Goal: Task Accomplishment & Management: Manage account settings

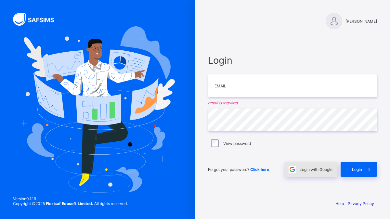
click at [296, 171] on span at bounding box center [292, 169] width 15 height 15
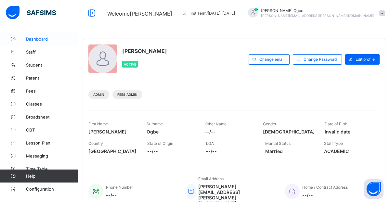
click at [46, 38] on span "Dashboard" at bounding box center [52, 38] width 52 height 5
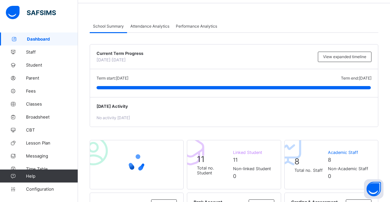
scroll to position [41, 0]
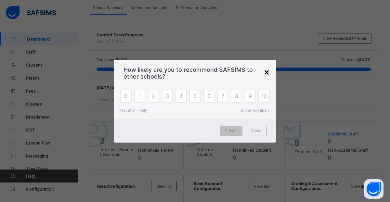
click at [266, 74] on div "×" at bounding box center [266, 71] width 6 height 11
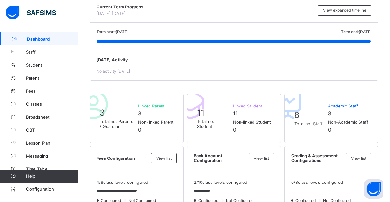
scroll to position [73, 0]
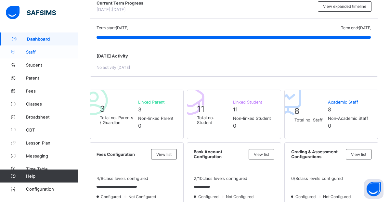
click at [37, 56] on link "Staff" at bounding box center [39, 51] width 78 height 13
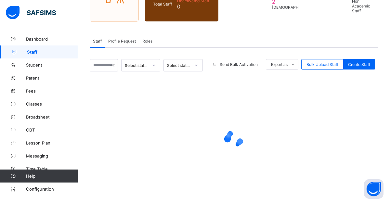
scroll to position [94, 0]
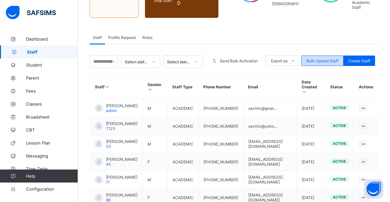
click at [314, 62] on div "Bulk Upload Staff" at bounding box center [322, 61] width 42 height 10
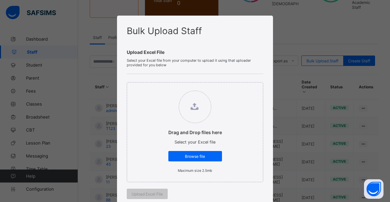
scroll to position [0, 0]
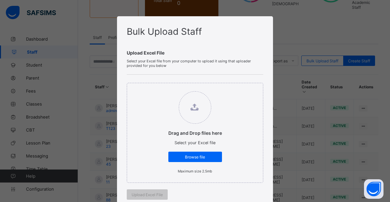
click at [344, 101] on div "Bulk Upload Staff Upload Excel File Select your Excel file from your computer t…" at bounding box center [195, 101] width 390 height 202
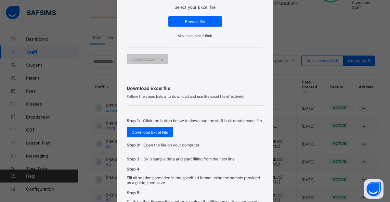
scroll to position [221, 0]
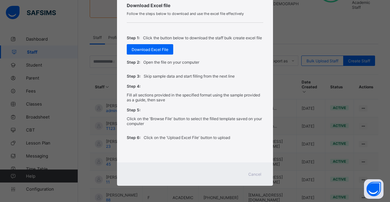
click at [253, 176] on span "Cancel" at bounding box center [254, 174] width 13 height 5
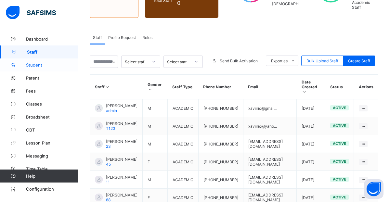
click at [56, 64] on span "Student" at bounding box center [52, 64] width 52 height 5
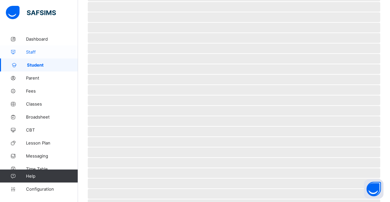
click at [53, 55] on link "Staff" at bounding box center [39, 51] width 78 height 13
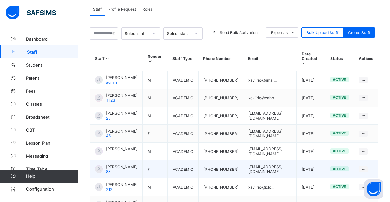
scroll to position [103, 0]
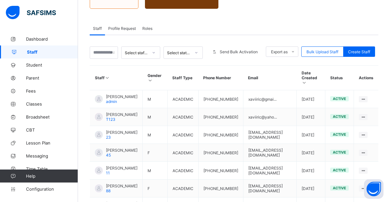
click at [130, 28] on span "Profile Request" at bounding box center [122, 28] width 28 height 5
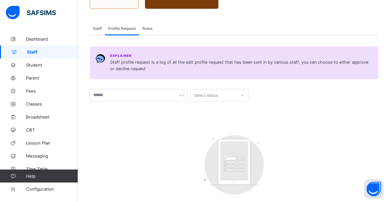
click at [149, 26] on span "Roles" at bounding box center [147, 28] width 10 height 5
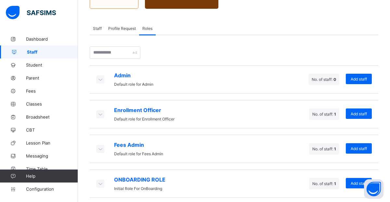
scroll to position [106, 0]
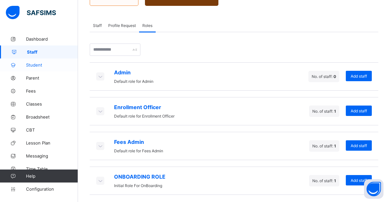
click at [27, 67] on span "Student" at bounding box center [52, 64] width 52 height 5
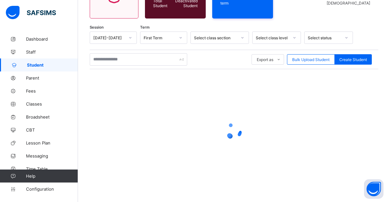
scroll to position [106, 0]
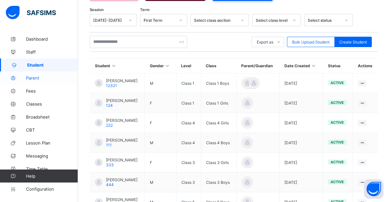
click at [53, 83] on link "Parent" at bounding box center [39, 77] width 78 height 13
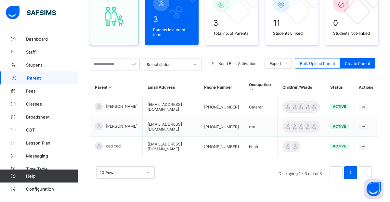
scroll to position [70, 0]
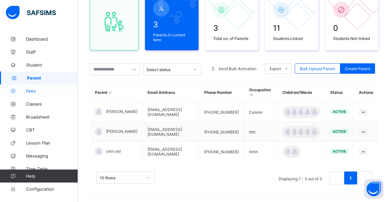
click at [57, 91] on span "Fees" at bounding box center [52, 90] width 52 height 5
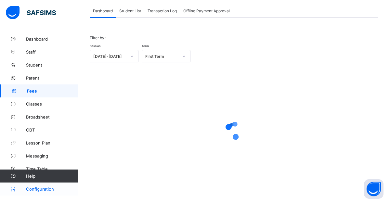
click at [36, 189] on span "Configuration" at bounding box center [52, 188] width 52 height 5
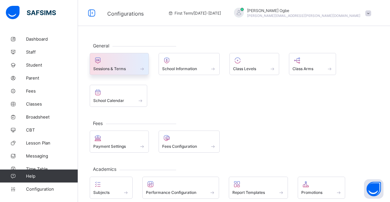
click at [135, 63] on div at bounding box center [119, 61] width 52 height 8
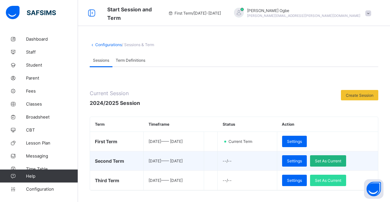
click at [338, 161] on span "Set As Current" at bounding box center [328, 161] width 26 height 5
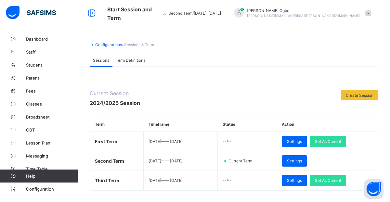
click at [107, 46] on link "Configurations" at bounding box center [108, 44] width 27 height 5
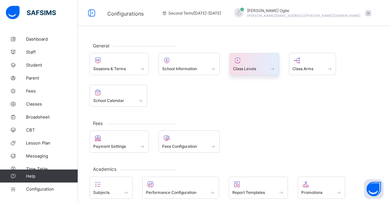
click at [253, 65] on span at bounding box center [254, 65] width 43 height 2
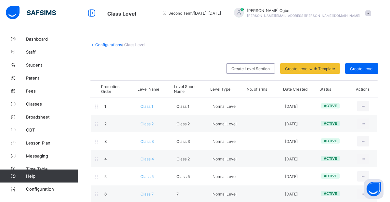
click at [108, 46] on link "Configurations" at bounding box center [108, 44] width 27 height 5
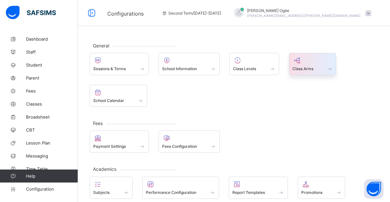
click at [303, 66] on div "Class Arms" at bounding box center [312, 69] width 40 height 6
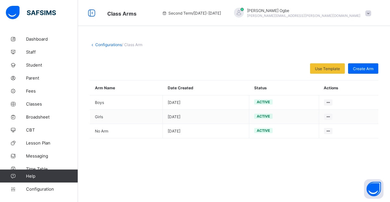
click at [112, 44] on link "Configurations" at bounding box center [108, 44] width 27 height 5
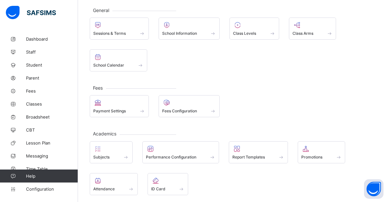
scroll to position [38, 0]
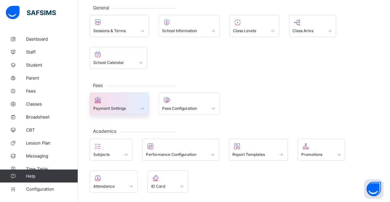
click at [123, 103] on div at bounding box center [119, 100] width 52 height 8
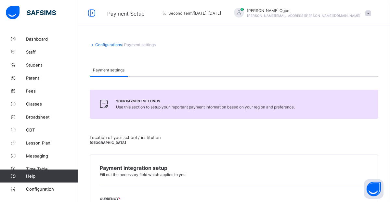
click at [113, 43] on link "Configurations" at bounding box center [108, 44] width 27 height 5
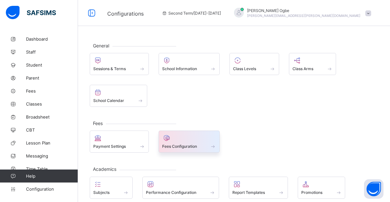
scroll to position [7, 0]
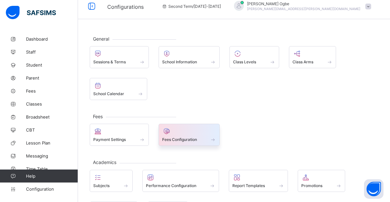
click at [187, 141] on span "Fees Configuration" at bounding box center [179, 139] width 35 height 5
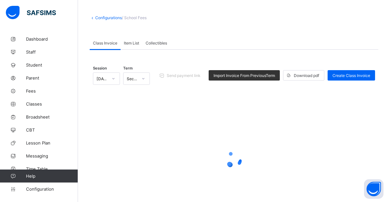
scroll to position [39, 0]
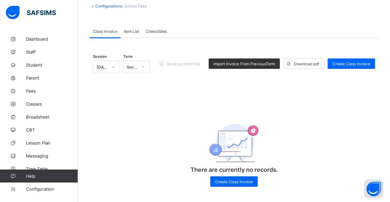
click at [132, 30] on span "Item List" at bounding box center [131, 31] width 15 height 5
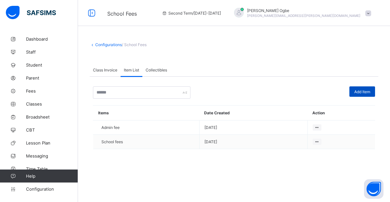
click at [356, 95] on div "Add Item" at bounding box center [362, 91] width 26 height 10
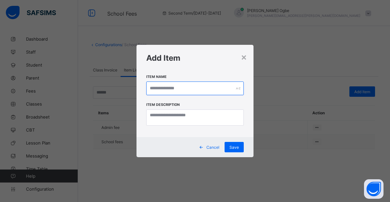
click at [204, 90] on input "text" at bounding box center [194, 89] width 97 height 14
type input "*******"
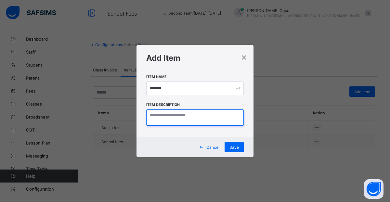
click at [193, 122] on textarea at bounding box center [194, 117] width 97 height 16
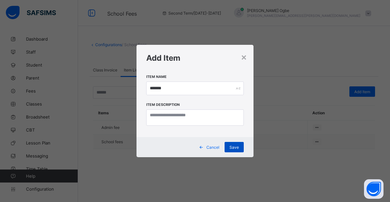
click at [230, 146] on span "Save" at bounding box center [233, 147] width 9 height 5
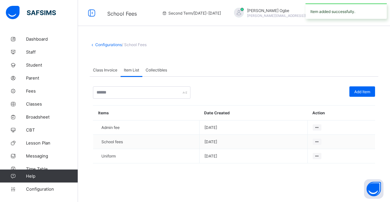
click at [147, 70] on span "Collectibles" at bounding box center [156, 70] width 21 height 5
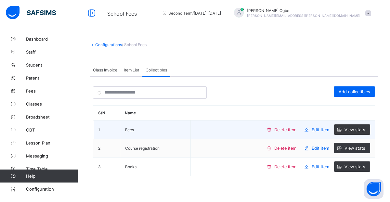
click at [329, 130] on span "Edit item" at bounding box center [320, 129] width 18 height 5
type input "****"
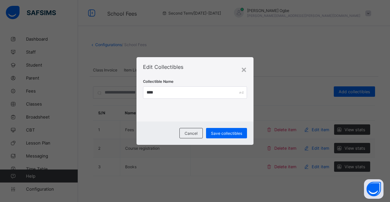
click at [240, 64] on div "Edit Collectibles" at bounding box center [195, 67] width 104 height 6
click at [243, 68] on div "×" at bounding box center [244, 69] width 6 height 11
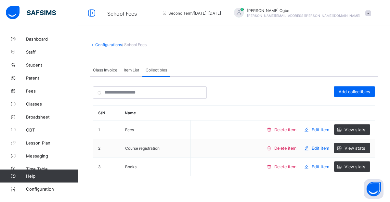
click at [114, 69] on span "Class Invoice" at bounding box center [105, 70] width 24 height 5
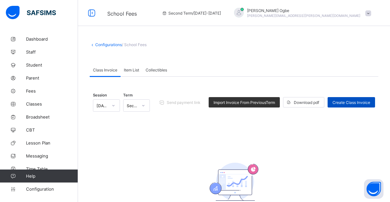
click at [359, 105] on div "Create Class Invoice" at bounding box center [350, 102] width 47 height 10
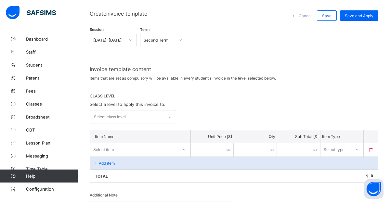
scroll to position [152, 0]
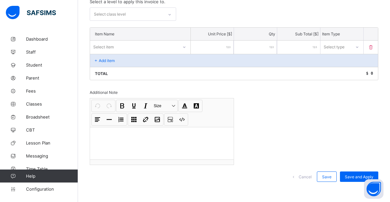
click at [162, 50] on div "Select item" at bounding box center [140, 47] width 100 height 12
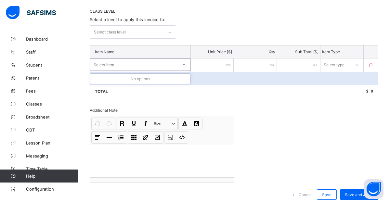
click at [156, 38] on div "Select class level" at bounding box center [126, 32] width 73 height 13
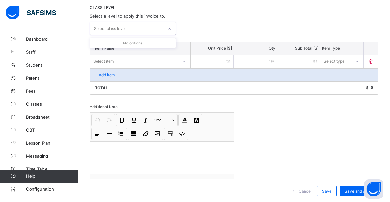
scroll to position [140, 0]
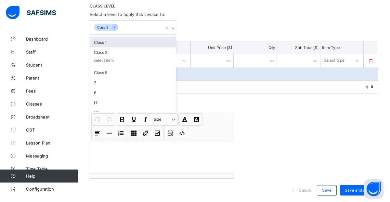
click at [106, 42] on div "Class 1" at bounding box center [133, 42] width 86 height 10
click at [173, 27] on icon at bounding box center [173, 28] width 4 height 6
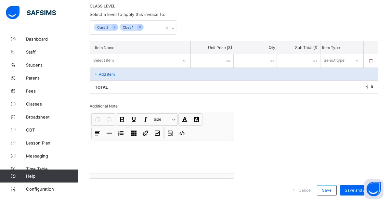
click at [110, 72] on p "Add item" at bounding box center [107, 74] width 16 height 5
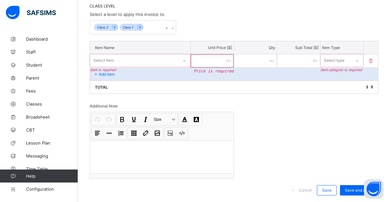
click at [110, 72] on p "Add item" at bounding box center [107, 74] width 16 height 5
click at [115, 58] on div "Select item" at bounding box center [134, 60] width 88 height 9
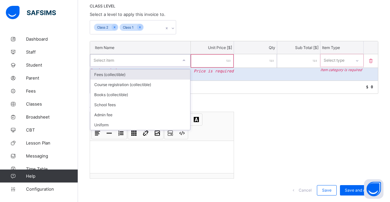
click at [117, 75] on div "Fees (collectible)" at bounding box center [140, 75] width 100 height 10
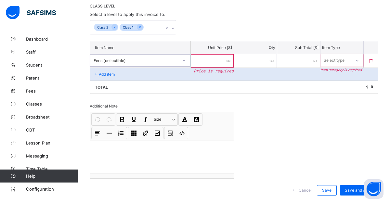
click at [217, 60] on input "number" at bounding box center [212, 60] width 43 height 13
type input "*"
type input "***"
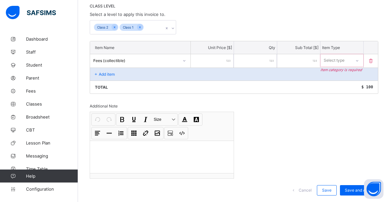
type input "***"
click at [338, 61] on div "Select type" at bounding box center [334, 60] width 21 height 12
click at [344, 73] on div "Compulsory" at bounding box center [342, 75] width 42 height 10
click at [323, 188] on span "Save" at bounding box center [326, 190] width 9 height 5
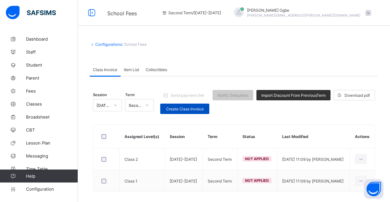
scroll to position [4, 0]
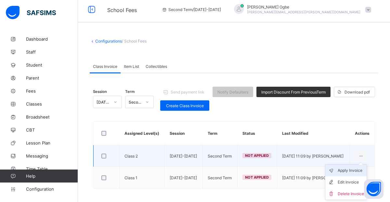
click at [357, 169] on div "Apply Invoice" at bounding box center [350, 170] width 26 height 6
click at [338, 170] on div "Apply Invoice" at bounding box center [350, 170] width 26 height 6
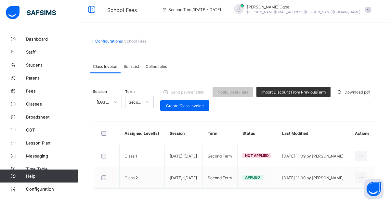
click at [111, 42] on link "Configurations" at bounding box center [108, 41] width 27 height 5
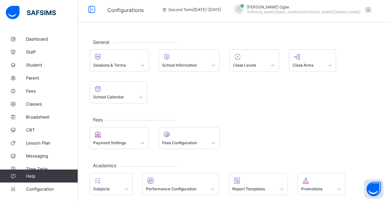
scroll to position [3, 0]
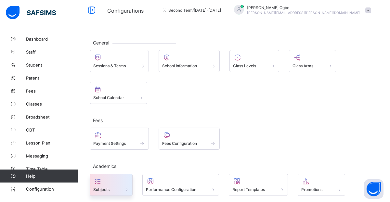
click at [109, 183] on div at bounding box center [111, 181] width 36 height 8
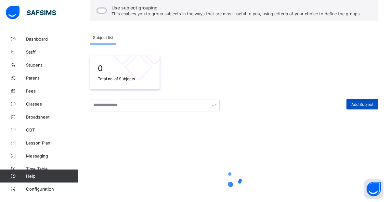
scroll to position [112, 0]
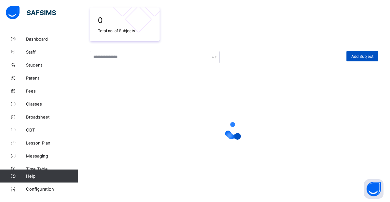
click at [362, 58] on span "Add Subject" at bounding box center [362, 56] width 22 height 5
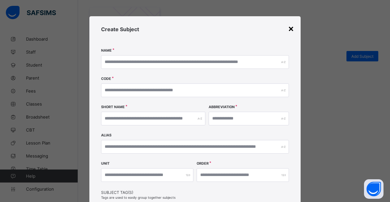
click at [289, 27] on div "×" at bounding box center [291, 28] width 6 height 11
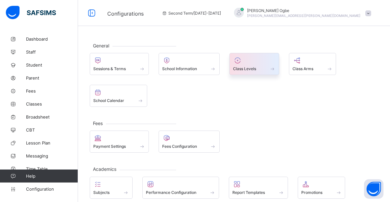
click at [241, 68] on span "Class Levels" at bounding box center [244, 68] width 23 height 5
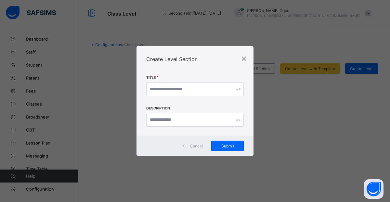
click at [245, 57] on div "×" at bounding box center [244, 58] width 6 height 11
click at [245, 57] on span at bounding box center [234, 59] width 288 height 10
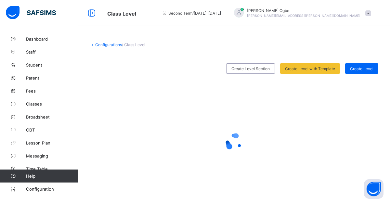
click at [243, 58] on span at bounding box center [234, 59] width 288 height 10
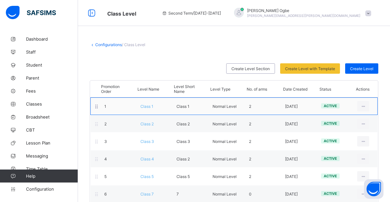
click at [146, 112] on div "1 Class 1 Class 1 Normal Level 2 2025-02-16 active View Class Level Edit Class …" at bounding box center [233, 106] width 287 height 18
click at [146, 108] on div "1 Class 1 Class 1 Normal Level 2 2025-02-16 active View Class Level Edit Class …" at bounding box center [233, 106] width 287 height 18
click at [149, 108] on span "Class 1" at bounding box center [146, 106] width 13 height 5
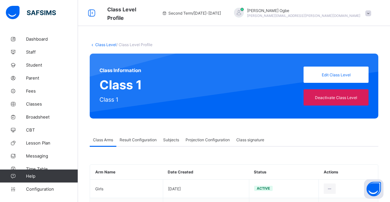
click at [216, 35] on div "Class Level / Class Level Profile Class Information Class 1 Class 1 Edit Class …" at bounding box center [234, 132] width 312 height 200
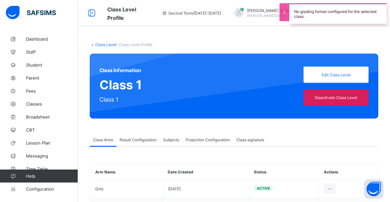
scroll to position [31, 0]
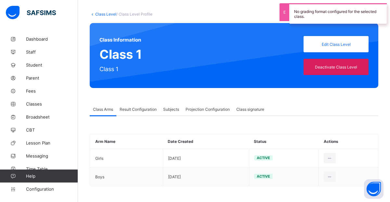
click at [146, 110] on span "Result Configuration" at bounding box center [138, 109] width 37 height 5
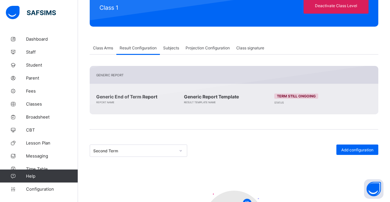
scroll to position [107, 0]
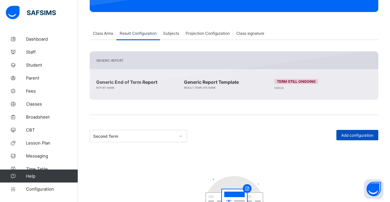
click at [355, 136] on span "Add configuration" at bounding box center [357, 135] width 32 height 5
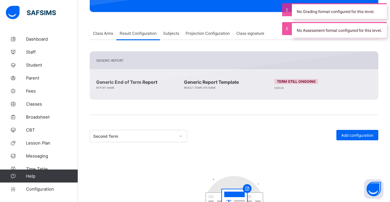
click at [167, 31] on span "Subjects" at bounding box center [171, 33] width 16 height 5
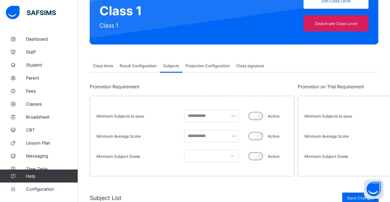
scroll to position [65, 0]
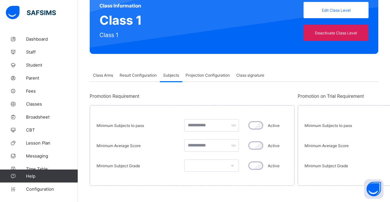
click at [195, 76] on span "Projection Configuration" at bounding box center [207, 75] width 44 height 5
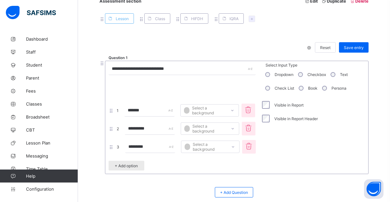
scroll to position [308, 0]
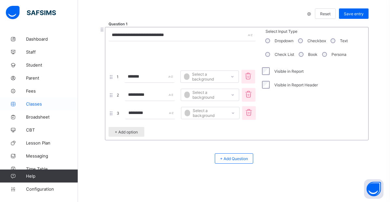
click at [37, 102] on span "Classes" at bounding box center [52, 103] width 52 height 5
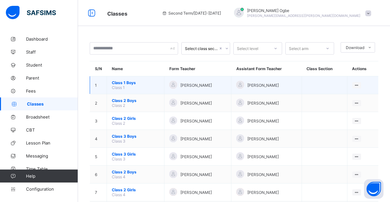
click at [129, 81] on span "Class 1 Boys" at bounding box center [135, 82] width 47 height 5
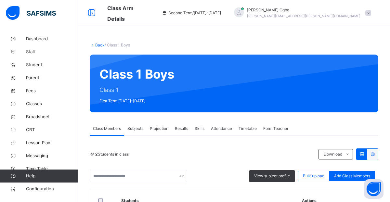
click at [160, 128] on span "Projection" at bounding box center [159, 129] width 19 height 6
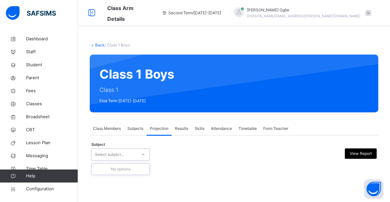
click at [133, 157] on div "Select subject..." at bounding box center [114, 155] width 45 height 10
click at [157, 127] on span "Projection" at bounding box center [159, 129] width 19 height 6
click at [161, 132] on div "Projection" at bounding box center [158, 128] width 25 height 13
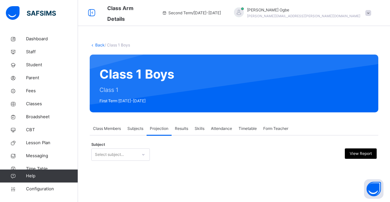
click at [161, 132] on div "Projection" at bounding box center [158, 128] width 25 height 13
click at [114, 131] on span "Class Members" at bounding box center [107, 129] width 28 height 6
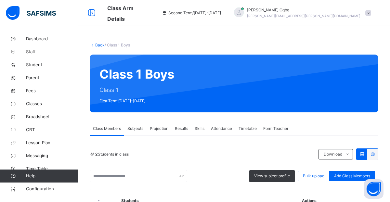
click at [150, 126] on span "Projection" at bounding box center [159, 129] width 19 height 6
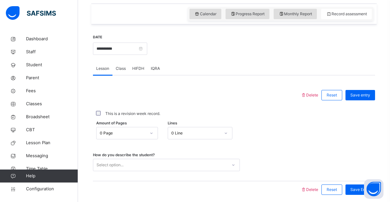
scroll to position [190, 0]
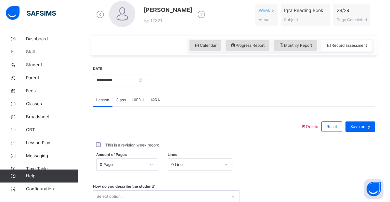
click at [143, 107] on div "Delete Reset Save entry This is a revision week record. Amount of Pages 0 Page …" at bounding box center [234, 168] width 282 height 123
click at [151, 108] on div "Delete Reset Save entry This is a revision week record. Amount of Pages 0 Page …" at bounding box center [234, 168] width 282 height 123
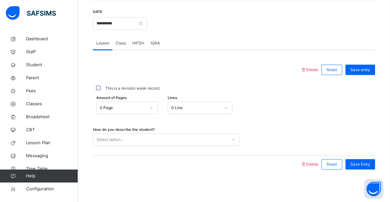
click at [203, 108] on div "0 Line" at bounding box center [195, 108] width 49 height 6
click at [222, 139] on div "Select option..." at bounding box center [160, 140] width 134 height 10
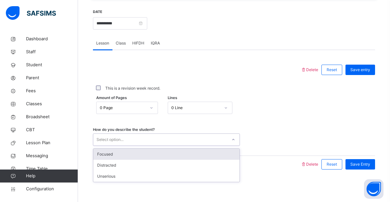
click at [222, 139] on div "Select option..." at bounding box center [160, 140] width 134 height 10
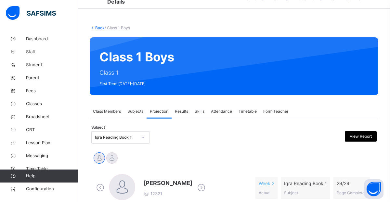
scroll to position [12, 0]
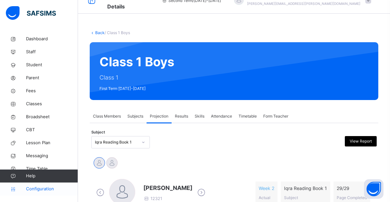
click at [46, 189] on span "Configuration" at bounding box center [52, 189] width 52 height 6
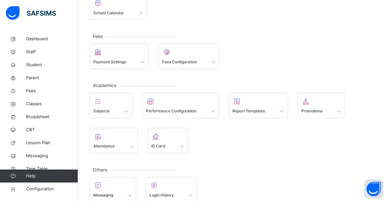
scroll to position [104, 0]
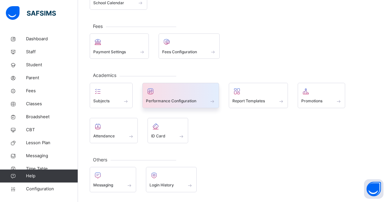
click at [182, 99] on span "Performance Configuration" at bounding box center [171, 101] width 50 height 6
